Goal: Check status: Check status

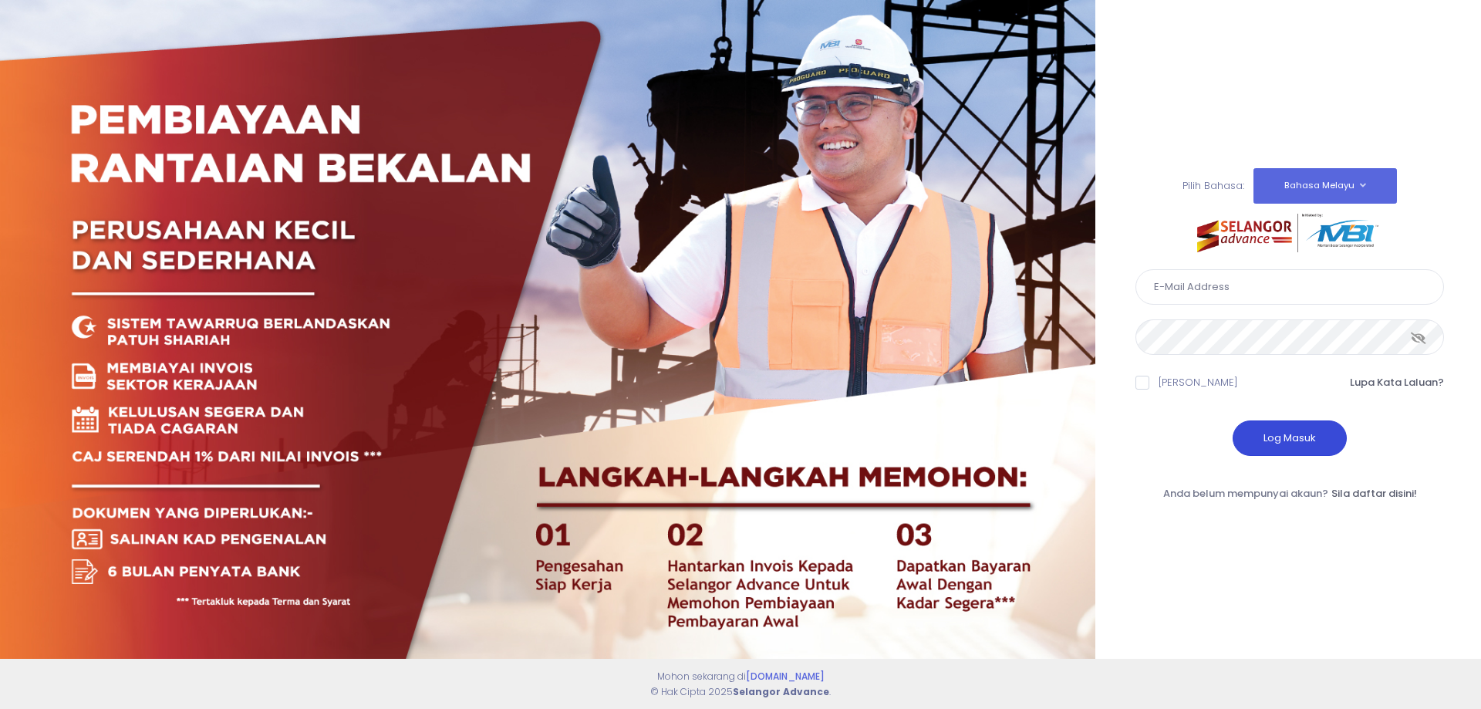
type input "[EMAIL_ADDRESS][DOMAIN_NAME]"
click at [1302, 434] on button "Log Masuk" at bounding box center [1290, 438] width 114 height 35
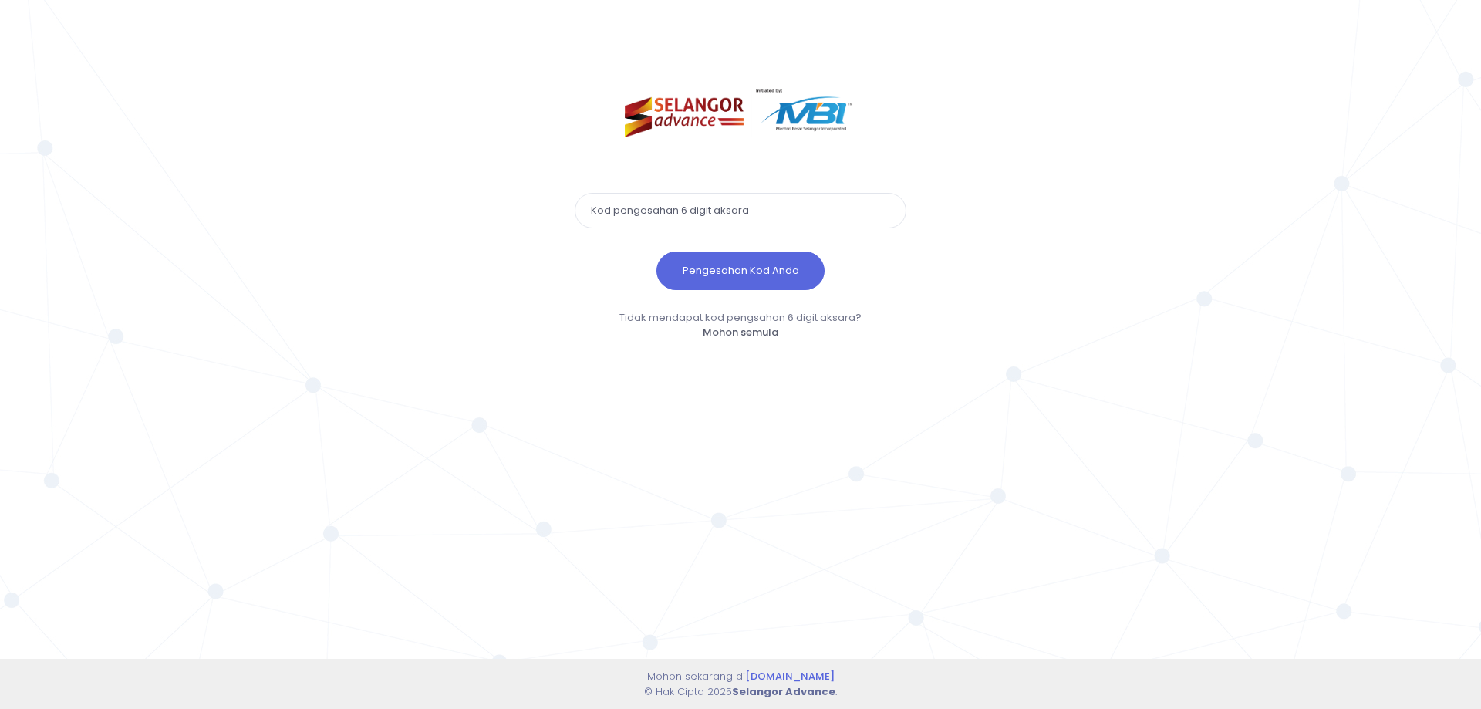
paste input "285903"
type input "285903"
click at [748, 262] on button "Pengesahan Kod Anda" at bounding box center [741, 271] width 168 height 39
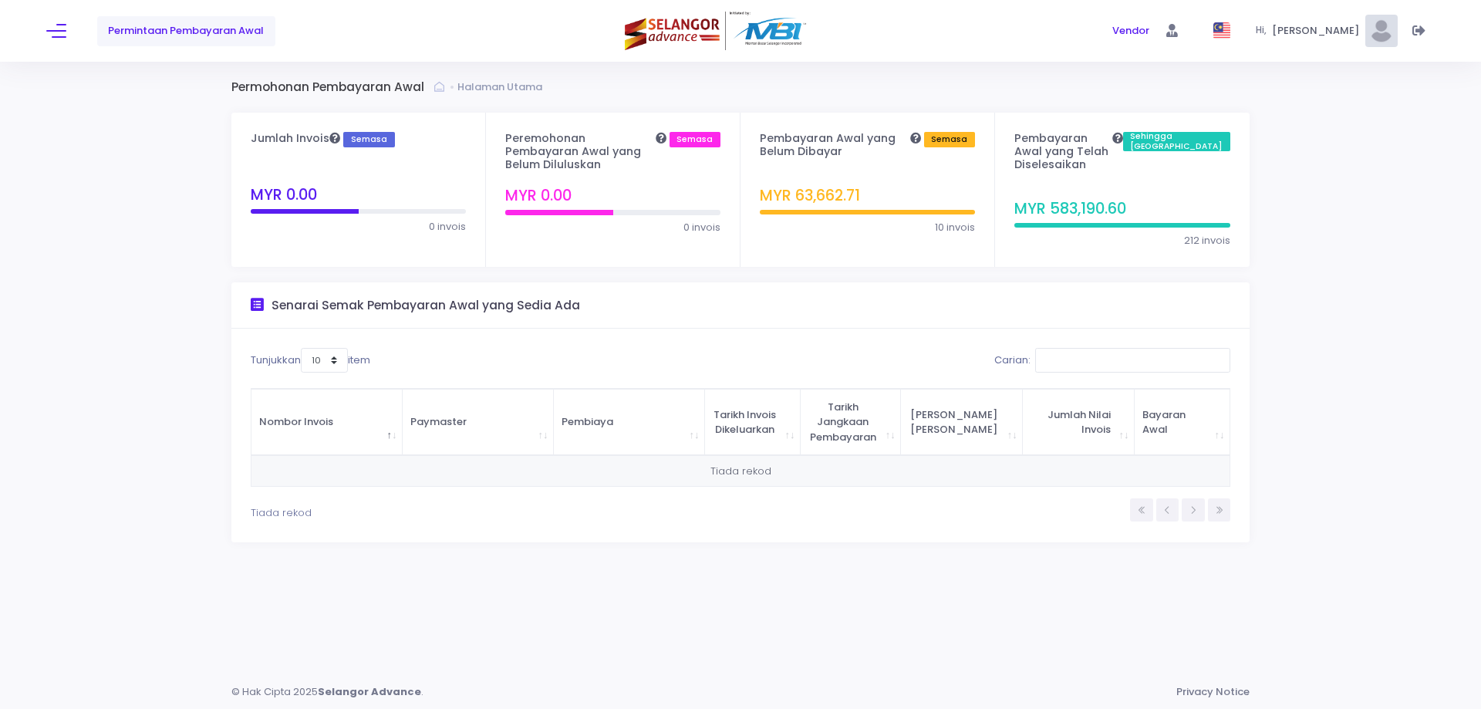
click at [46, 30] on div "Permintaan Pembayaran Awal Vendor Vendor Hi," at bounding box center [740, 31] width 1481 height 62
click at [54, 34] on button at bounding box center [56, 31] width 20 height 20
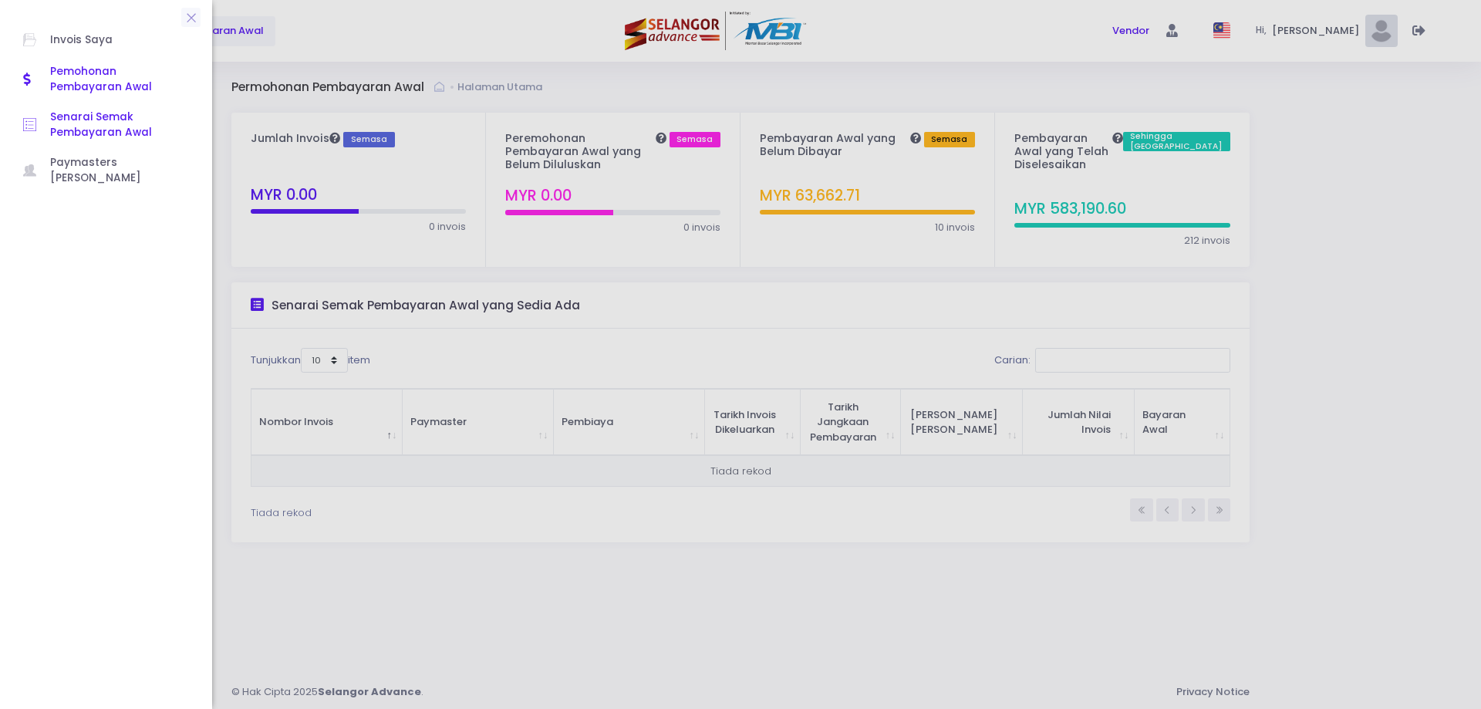
click at [96, 134] on span "Senarai Semak Pembayaran Awal" at bounding box center [119, 126] width 139 height 32
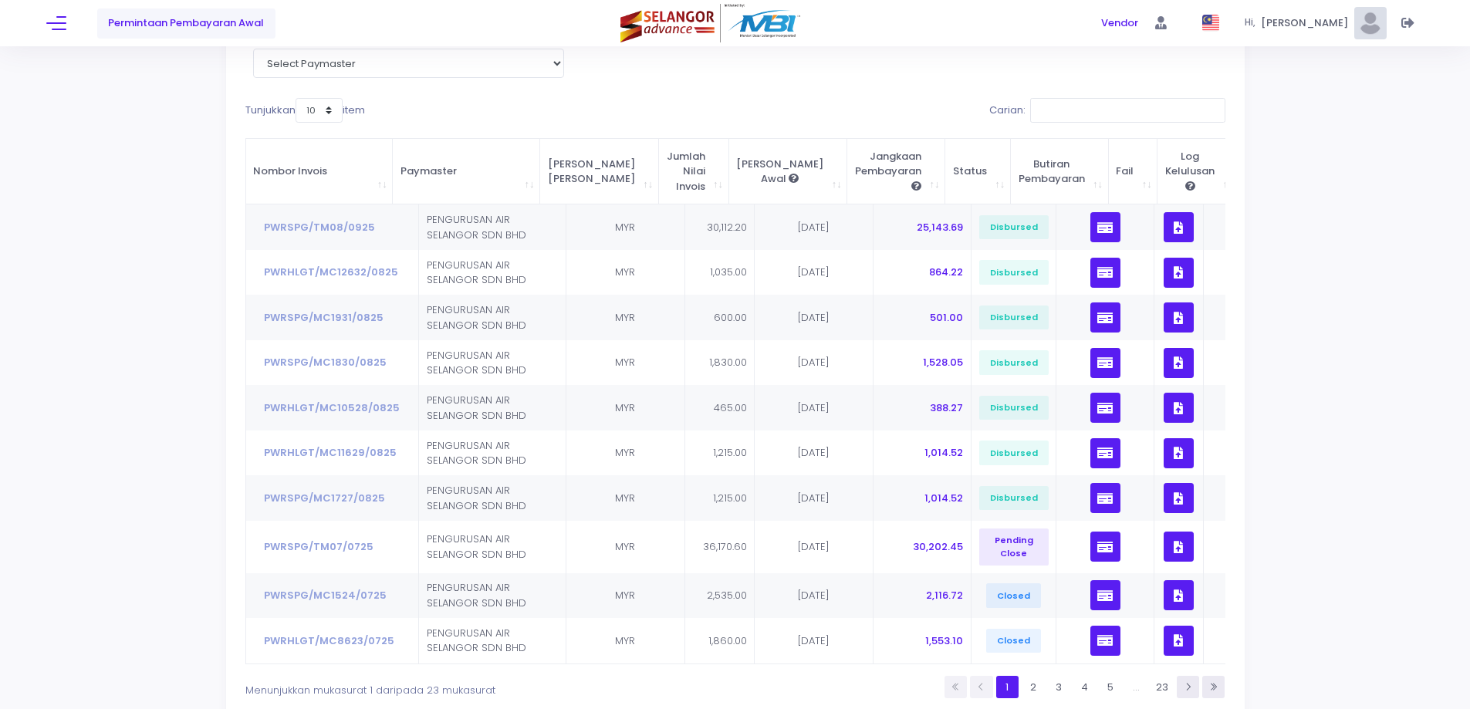
scroll to position [154, 0]
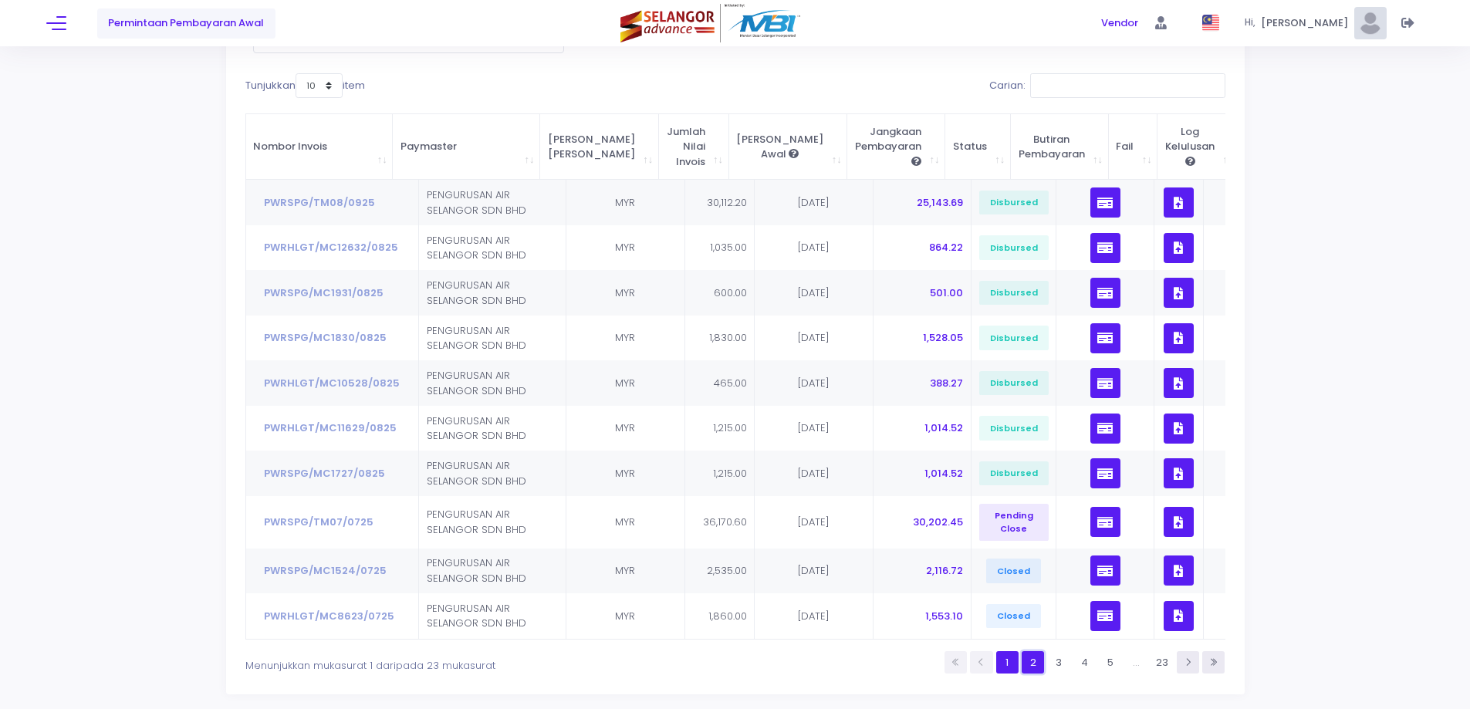
click at [1039, 674] on link "2" at bounding box center [1033, 662] width 22 height 22
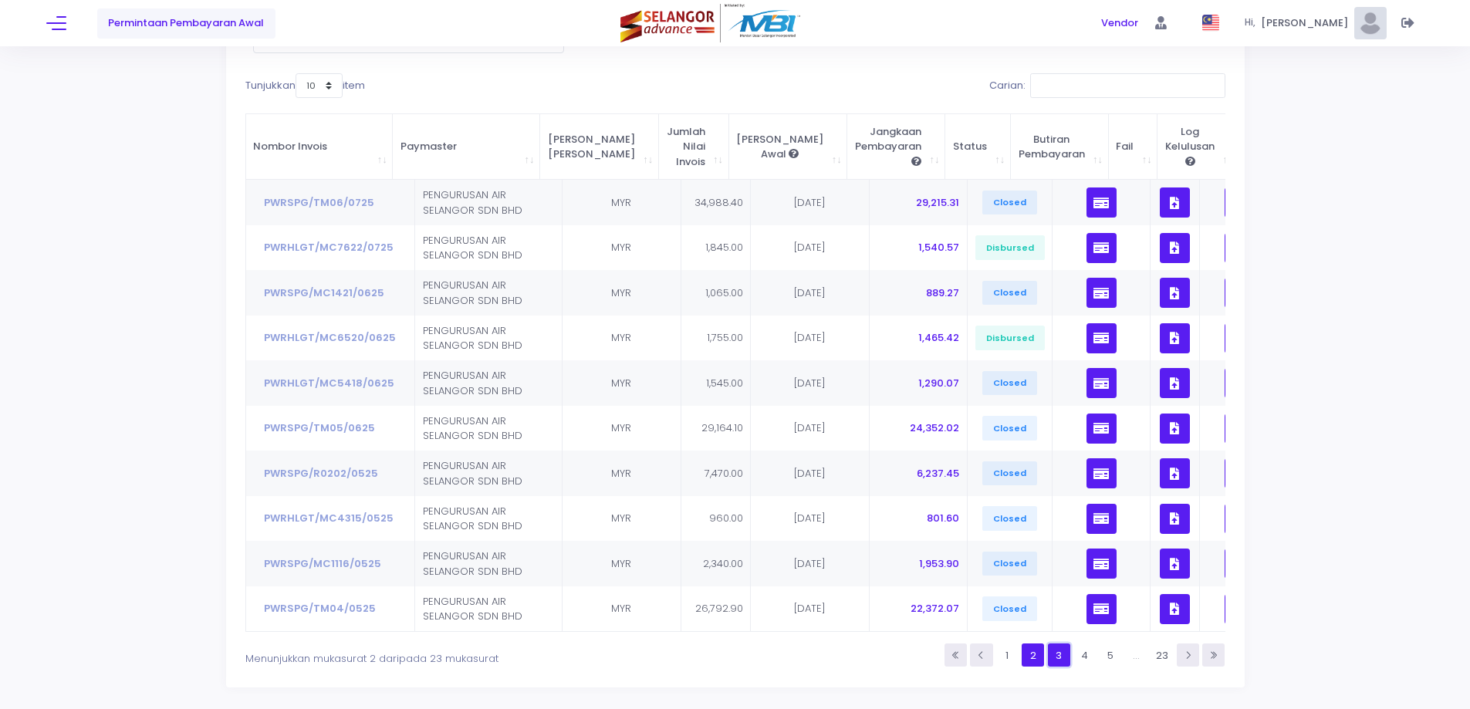
click at [1056, 666] on link "3" at bounding box center [1059, 655] width 22 height 22
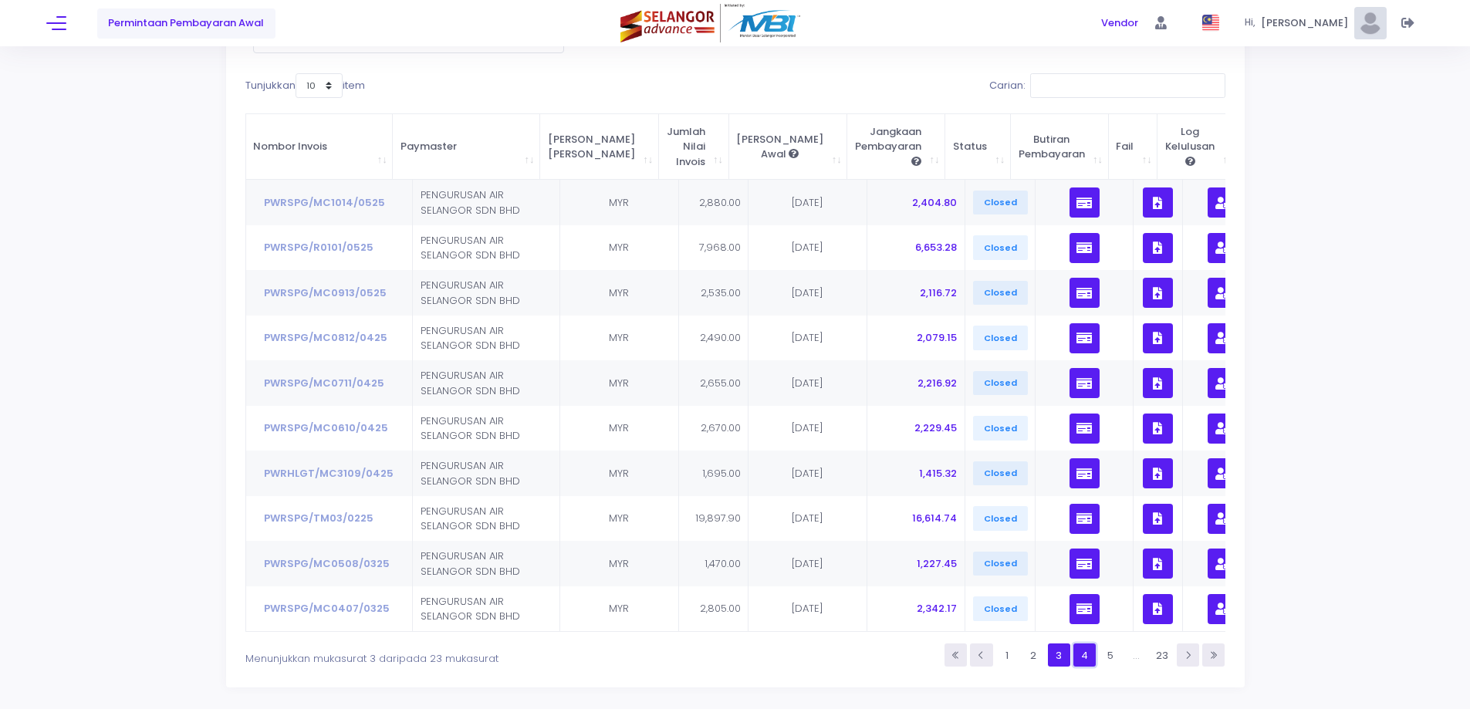
click at [1074, 664] on link "4" at bounding box center [1084, 655] width 22 height 22
click at [1103, 664] on link "5" at bounding box center [1110, 655] width 22 height 22
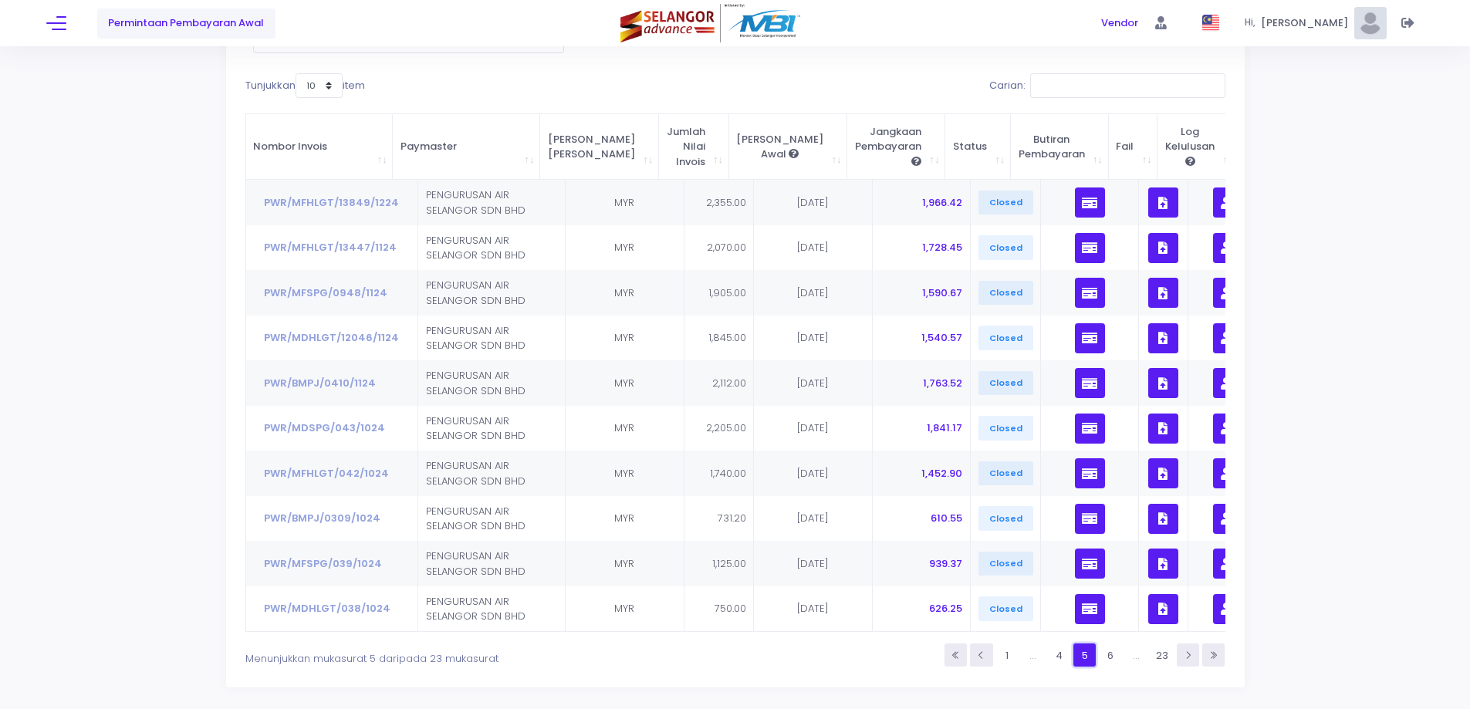
click at [1081, 664] on link "5" at bounding box center [1084, 655] width 22 height 22
click at [1063, 666] on link "4" at bounding box center [1059, 655] width 22 height 22
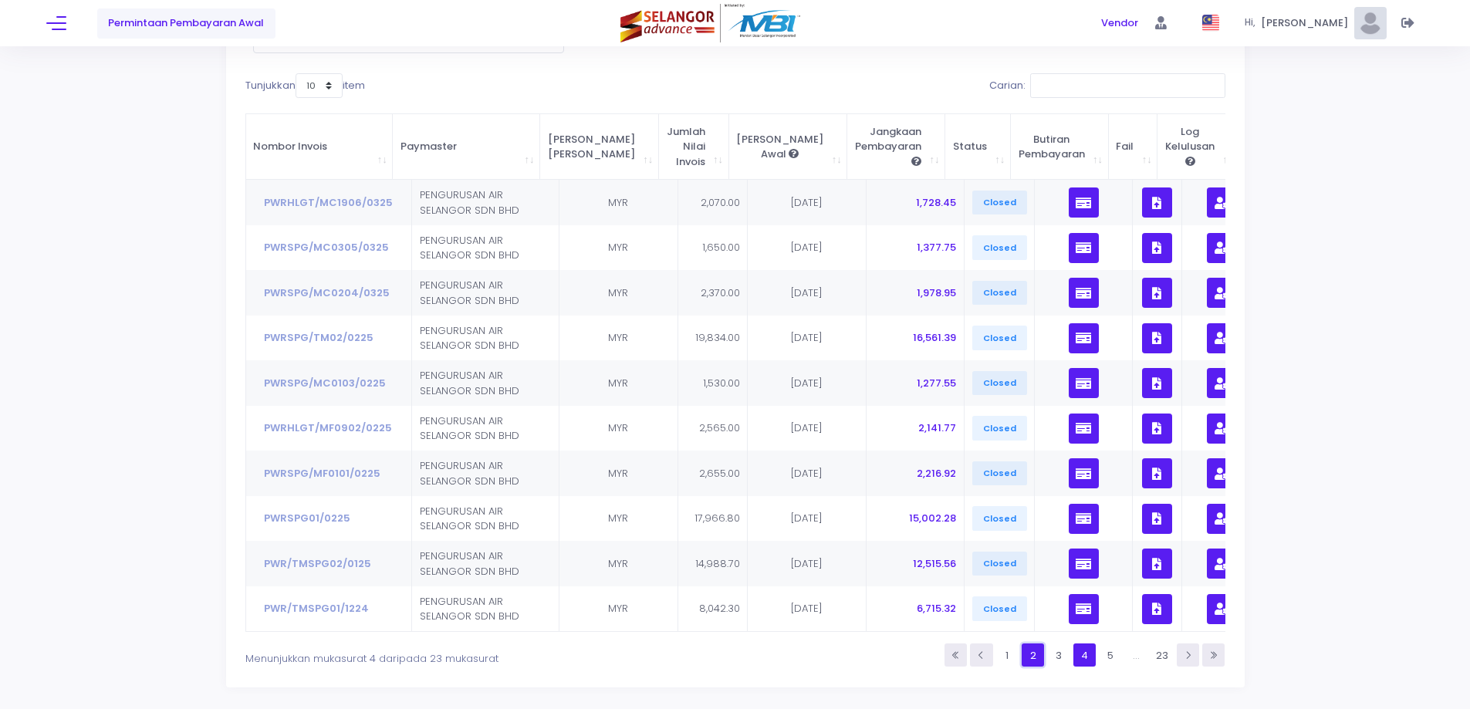
click at [1036, 666] on link "2" at bounding box center [1033, 655] width 22 height 22
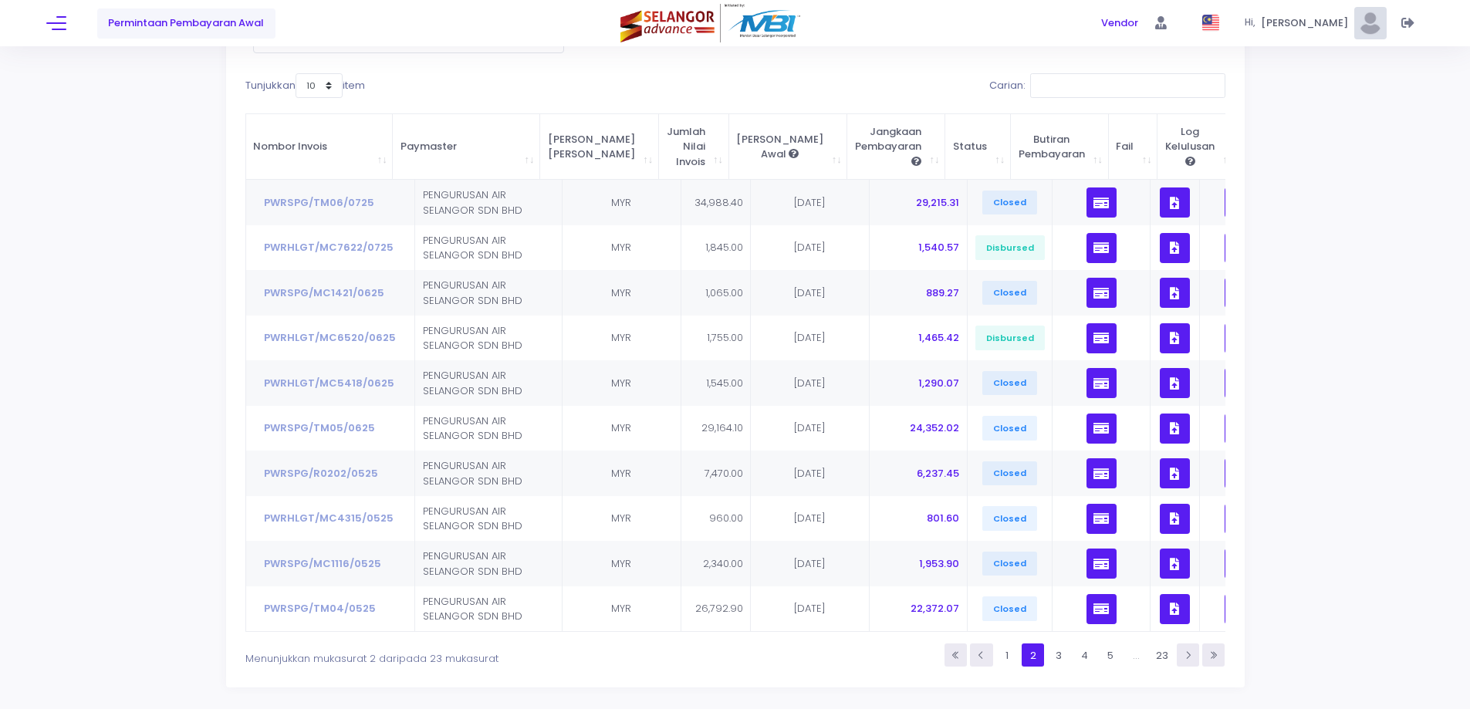
click at [1018, 666] on ul "1 2 3 4 5 … 23" at bounding box center [942, 655] width 565 height 22
click at [1014, 666] on link "1" at bounding box center [1007, 655] width 22 height 22
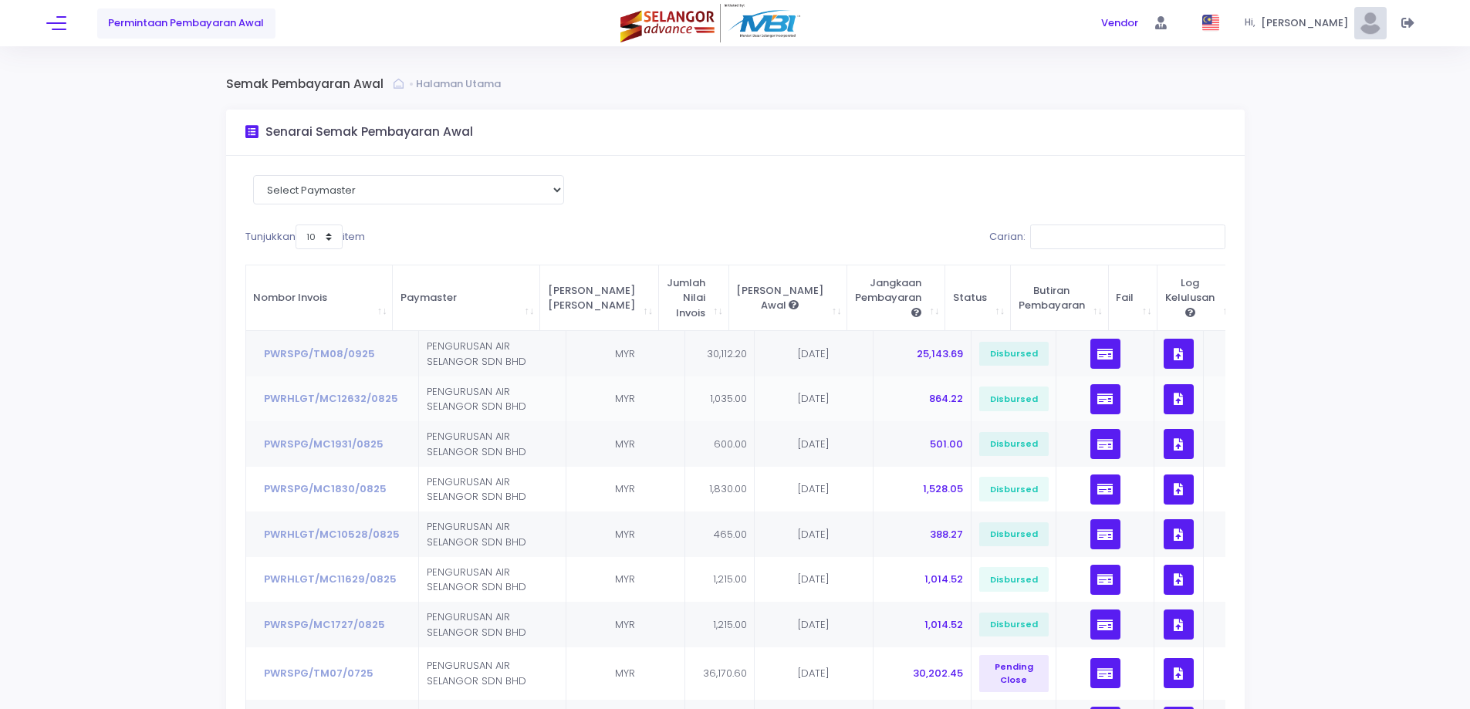
scroll to position [0, 0]
